Goal: Information Seeking & Learning: Learn about a topic

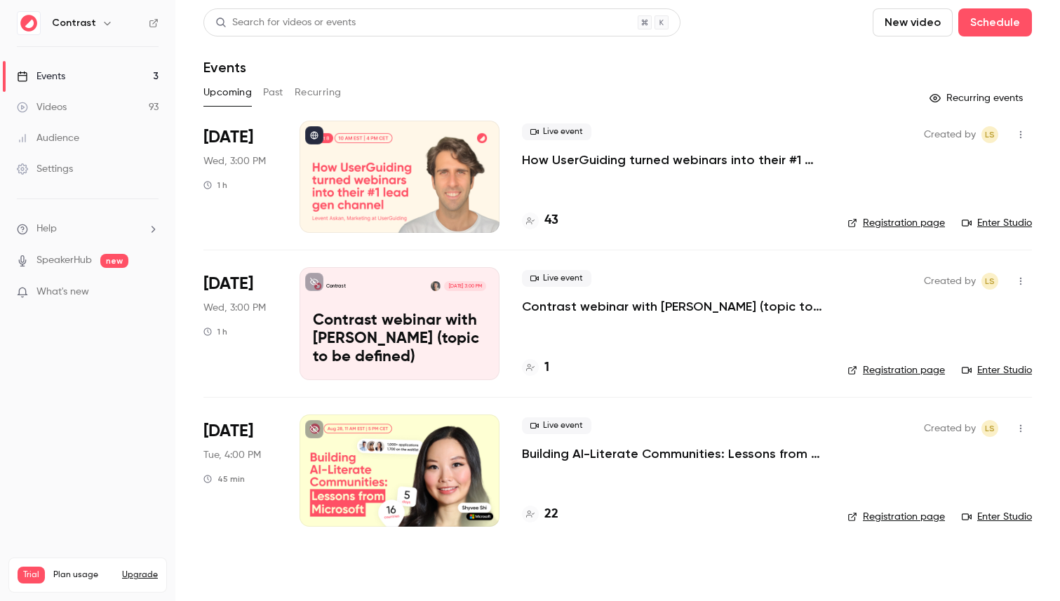
click at [264, 99] on button "Past" at bounding box center [273, 92] width 20 height 22
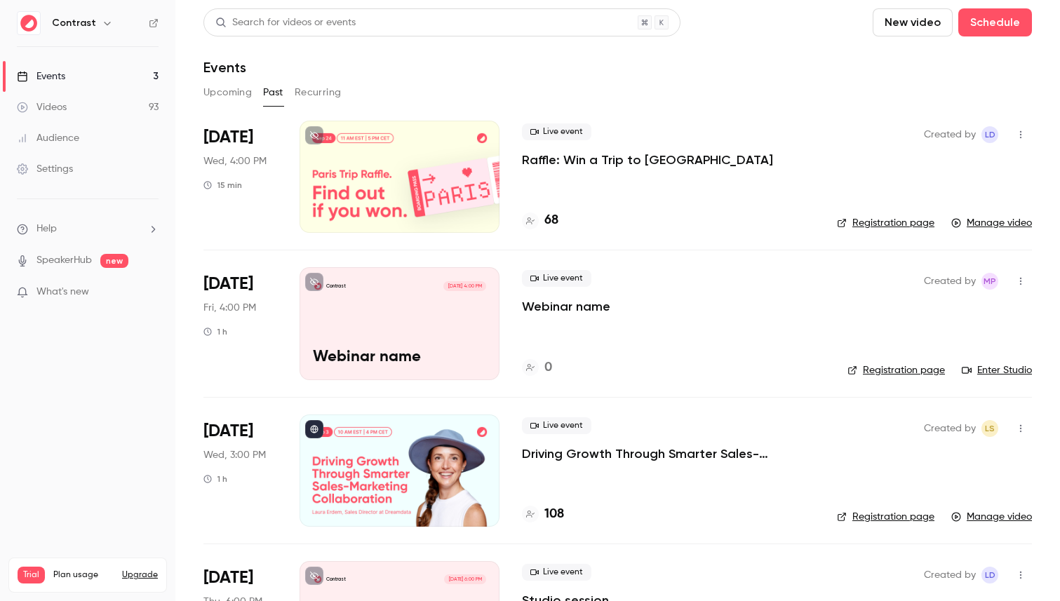
click at [468, 161] on div at bounding box center [399, 177] width 200 height 112
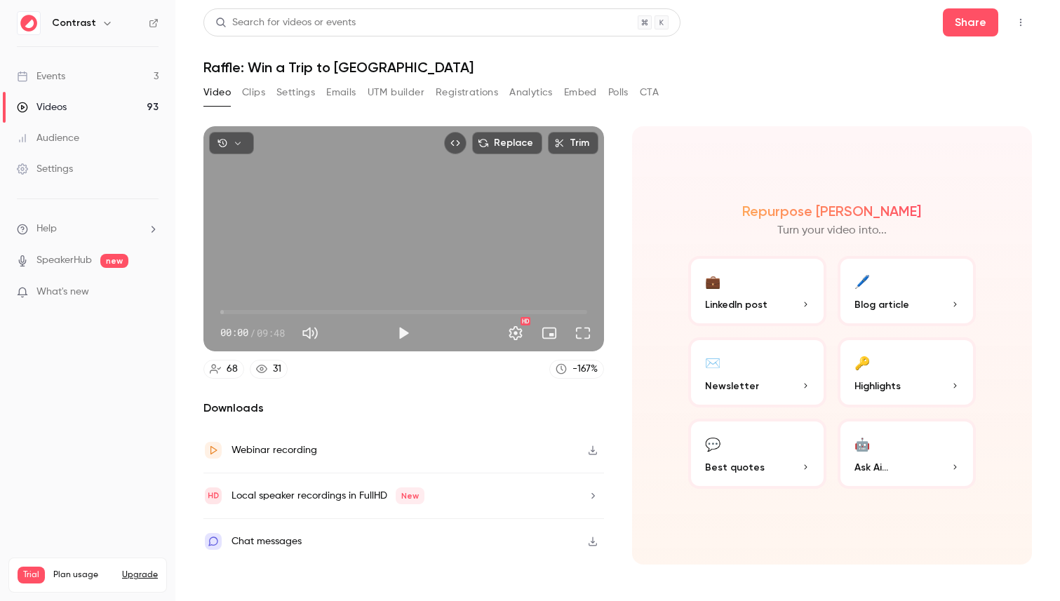
click at [253, 93] on button "Clips" at bounding box center [253, 92] width 23 height 22
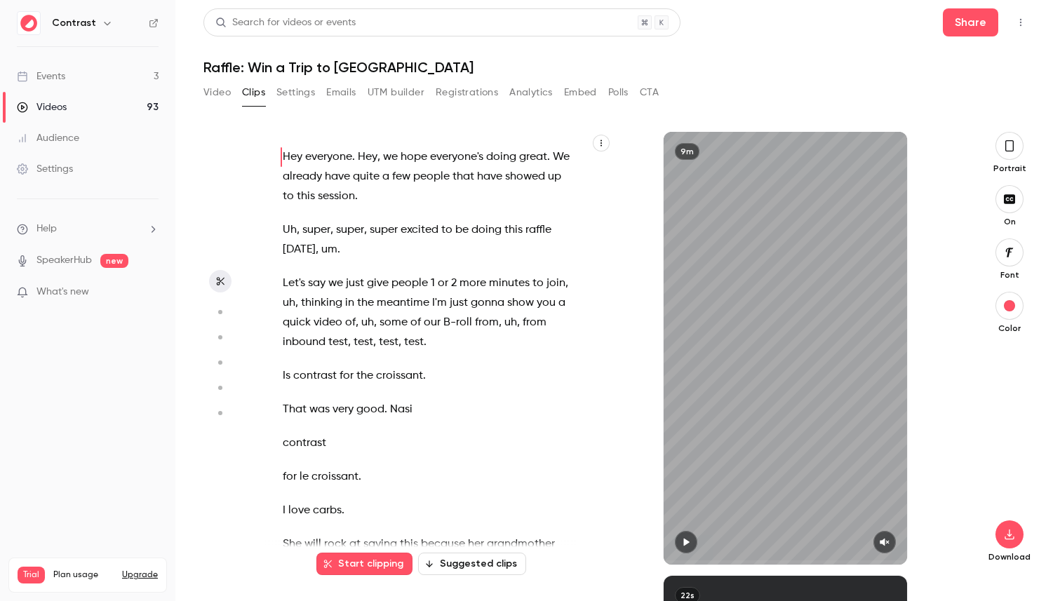
click at [1017, 144] on button "button" at bounding box center [1009, 146] width 28 height 28
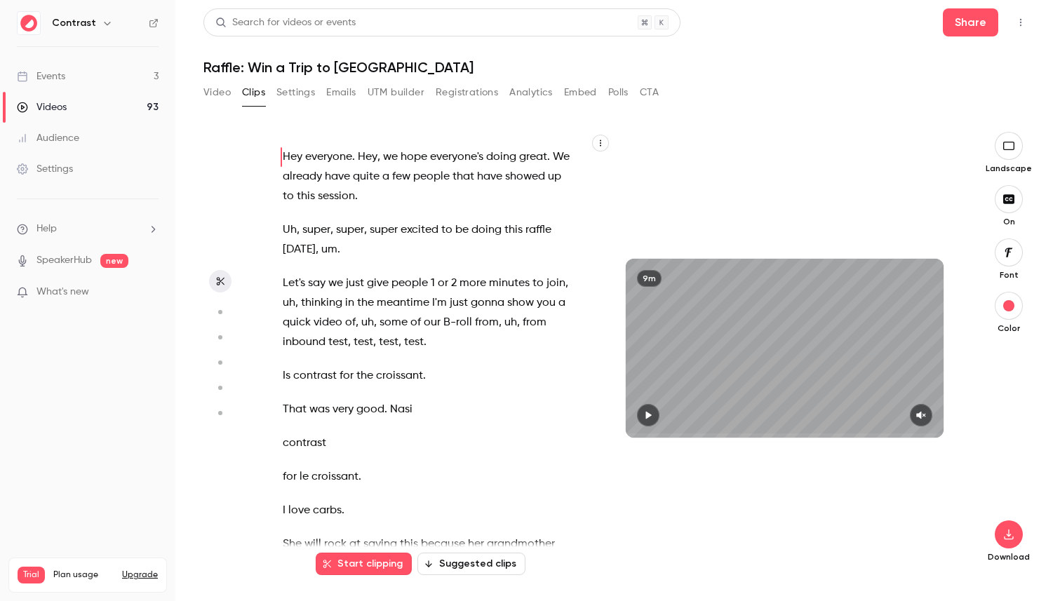
click at [219, 312] on circle "button" at bounding box center [220, 312] width 4 height 4
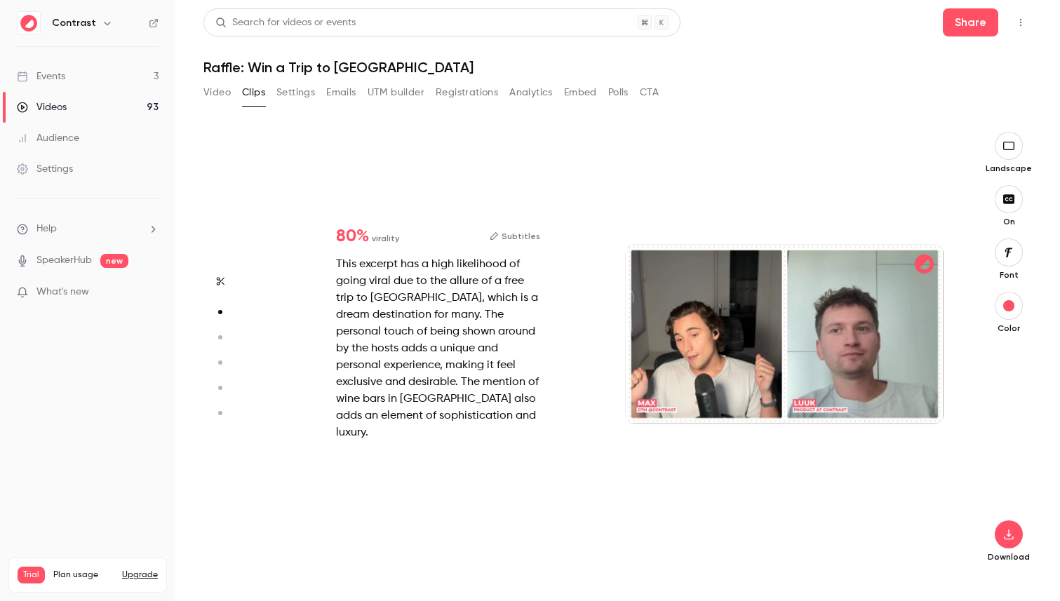
scroll to position [444, 0]
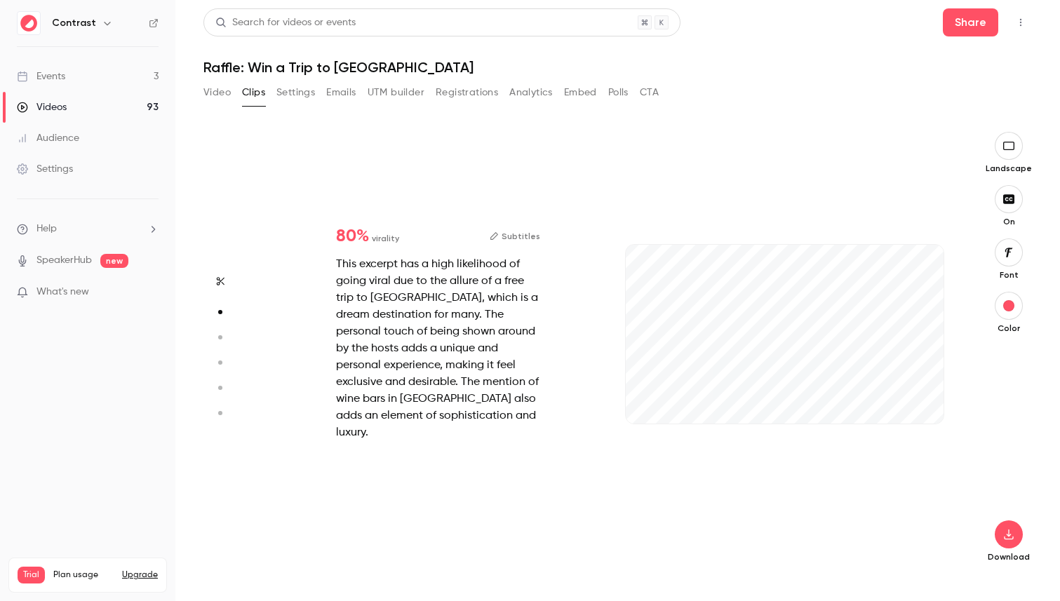
click at [225, 337] on icon "button" at bounding box center [219, 337] width 13 height 10
type input "*"
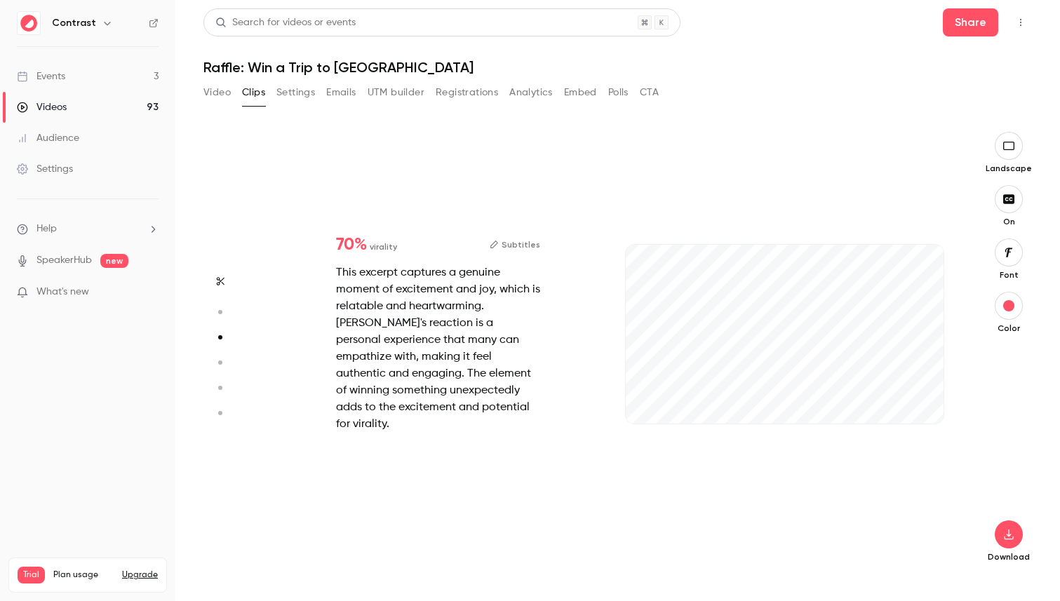
scroll to position [888, 0]
click at [532, 250] on button "Subtitles" at bounding box center [515, 244] width 51 height 17
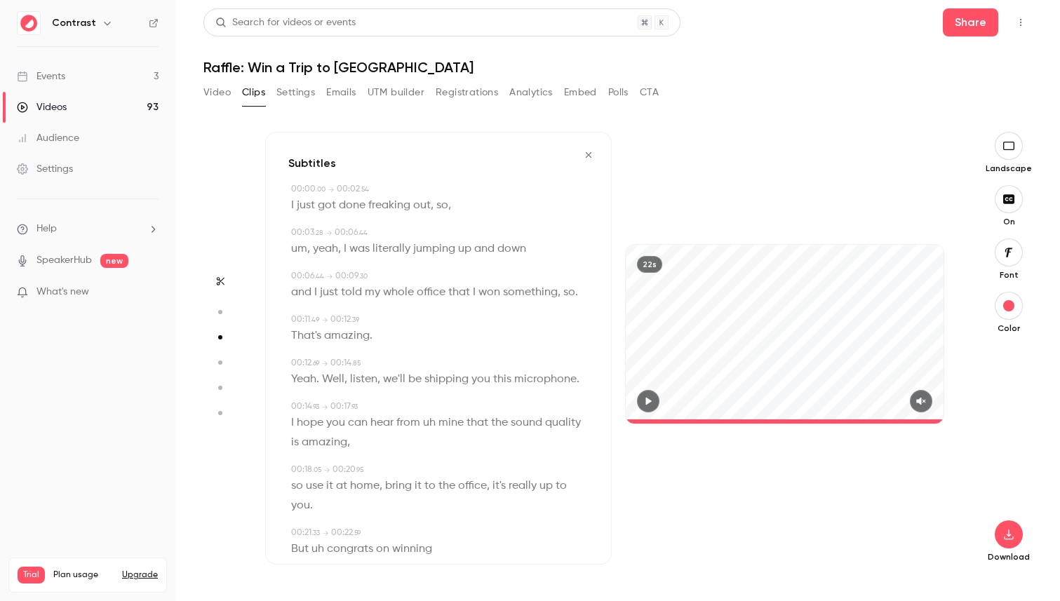
scroll to position [29, 0]
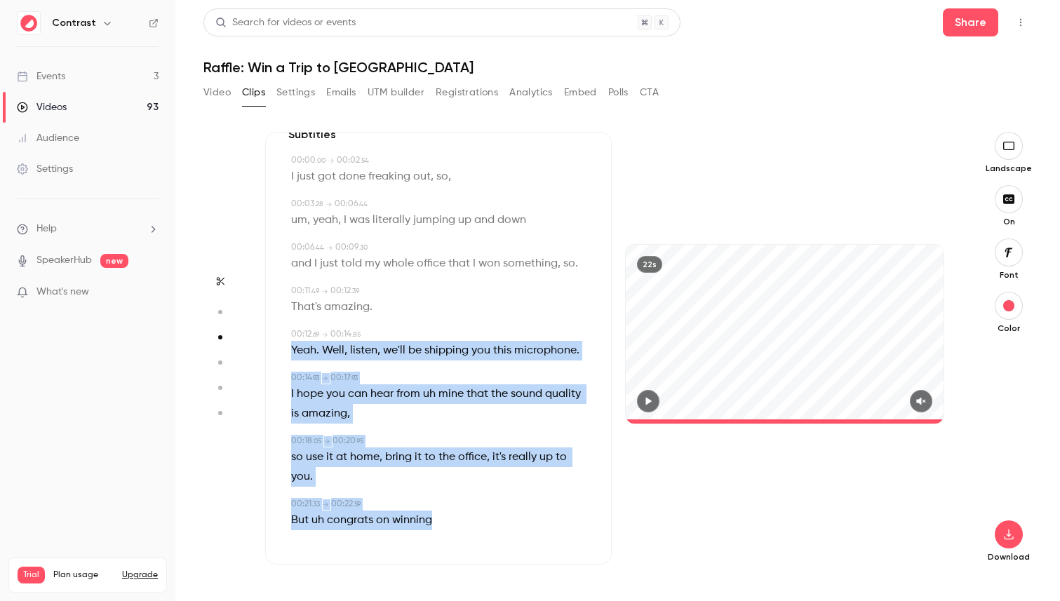
drag, startPoint x: 293, startPoint y: 349, endPoint x: 446, endPoint y: 525, distance: 233.2
click at [446, 525] on div "Subtitles 00:00 . 00 → 00:02 . 54 I just got done freaking out , so , 00:03 . 2…" at bounding box center [438, 348] width 346 height 433
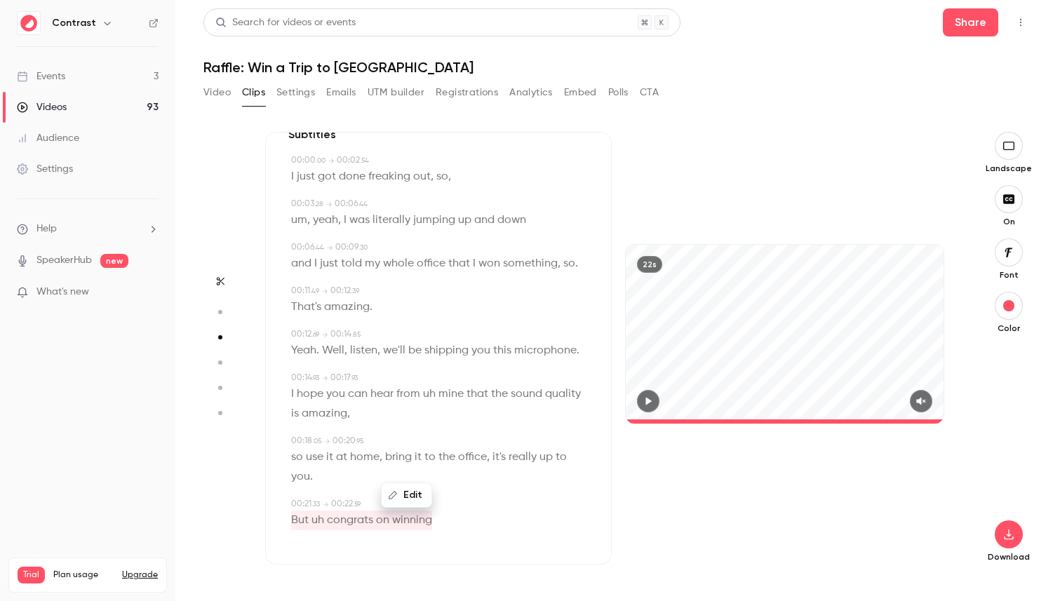
click at [457, 292] on div "00:11 . 49 → 00:12 . 39" at bounding box center [439, 291] width 297 height 13
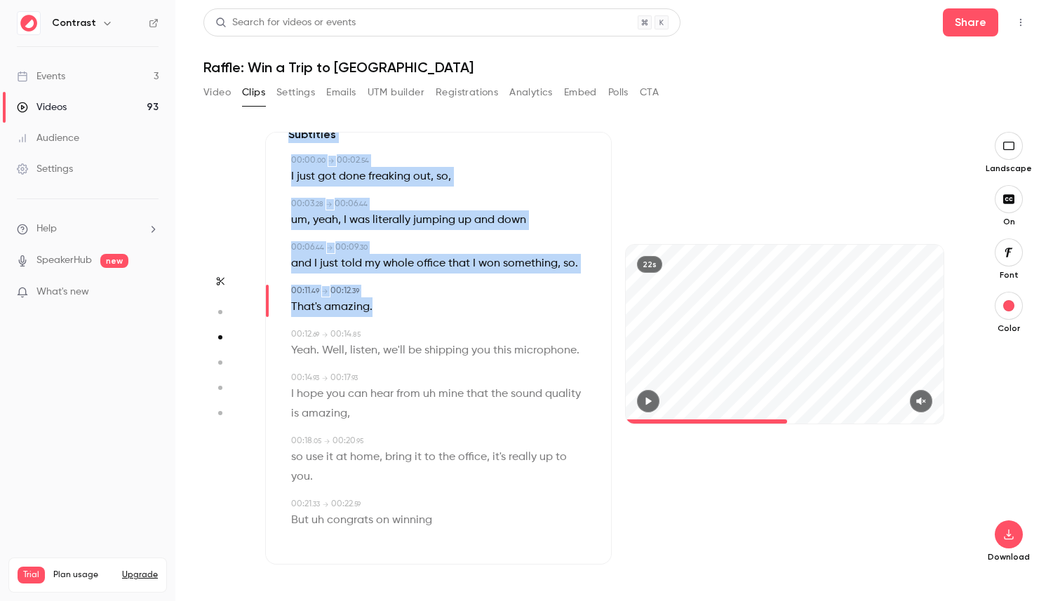
drag, startPoint x: 344, startPoint y: 302, endPoint x: 273, endPoint y: 141, distance: 175.8
click at [273, 141] on div "Subtitles 00:00 . 00 → 00:02 . 54 I just got done freaking out , so , 00:03 . 2…" at bounding box center [438, 348] width 346 height 433
click at [1018, 537] on button "button" at bounding box center [1009, 534] width 28 height 28
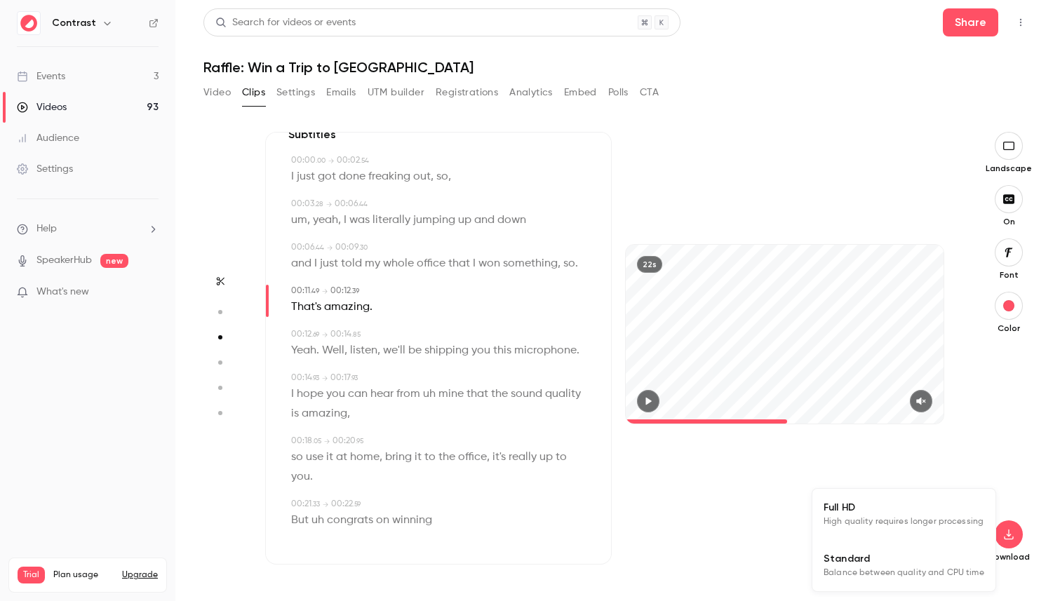
click at [924, 530] on li "Full HD High quality requires longer processing" at bounding box center [903, 514] width 183 height 51
type input "****"
